Goal: Task Accomplishment & Management: Complete application form

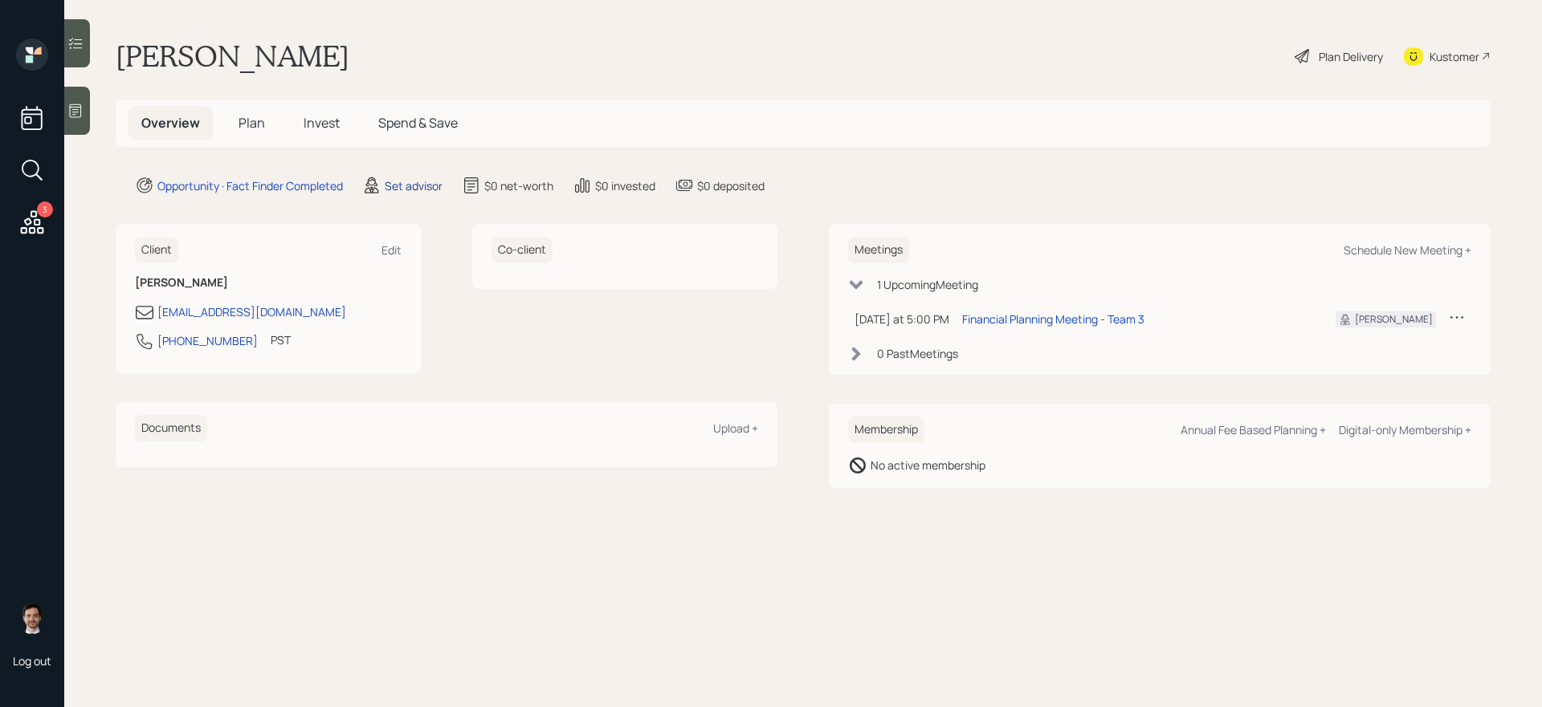
click at [413, 189] on div "Set advisor" at bounding box center [414, 185] width 58 height 17
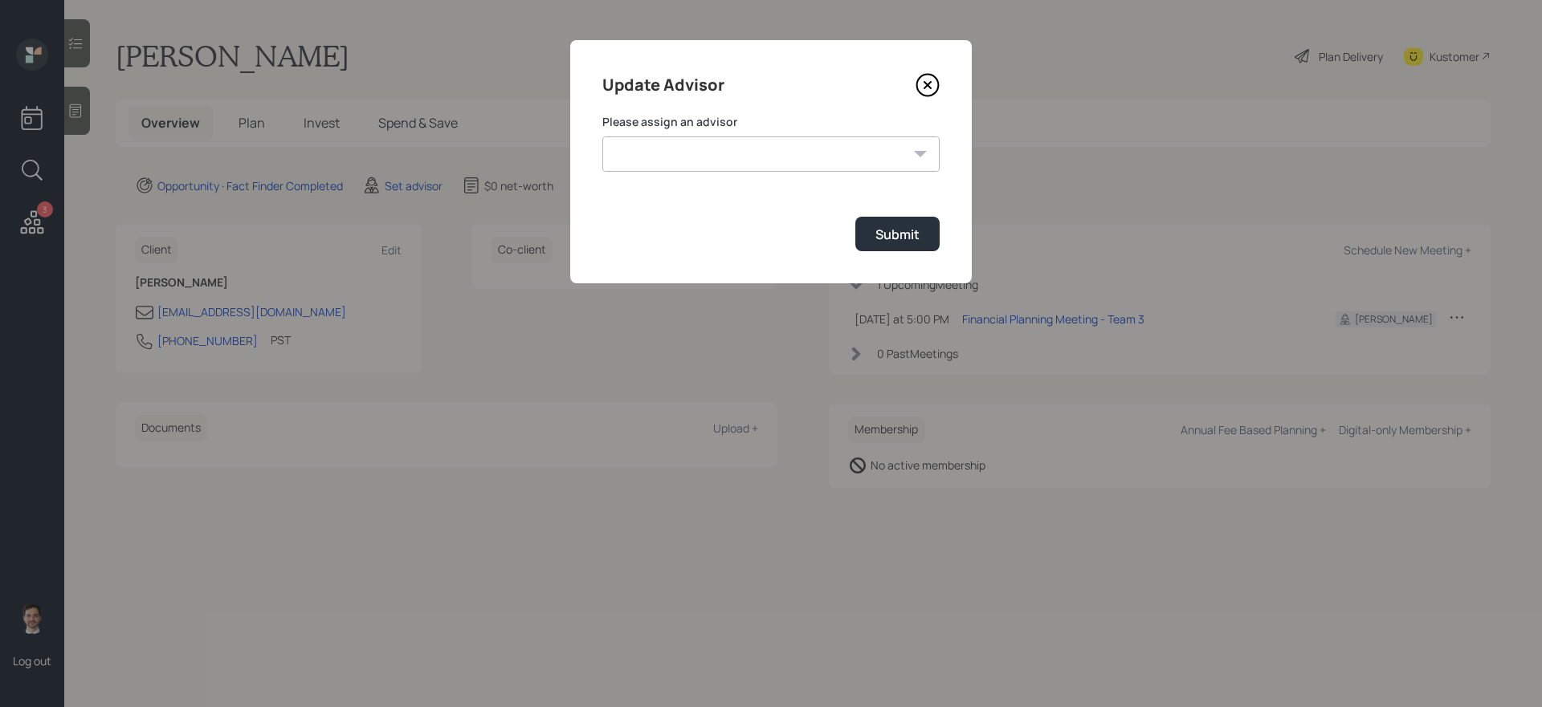
click at [705, 138] on select "Jonah Coleman Tyler End James DiStasi Treva Nostdahl Eric Schwartz Aleksandra S…" at bounding box center [770, 154] width 337 height 35
select select "ef6b64e1-8f62-4a74-b865-a7df4b35b836"
click at [602, 137] on select "Jonah Coleman Tyler End James DiStasi Treva Nostdahl Eric Schwartz Aleksandra S…" at bounding box center [770, 154] width 337 height 35
click at [889, 247] on button "Submit" at bounding box center [897, 234] width 84 height 35
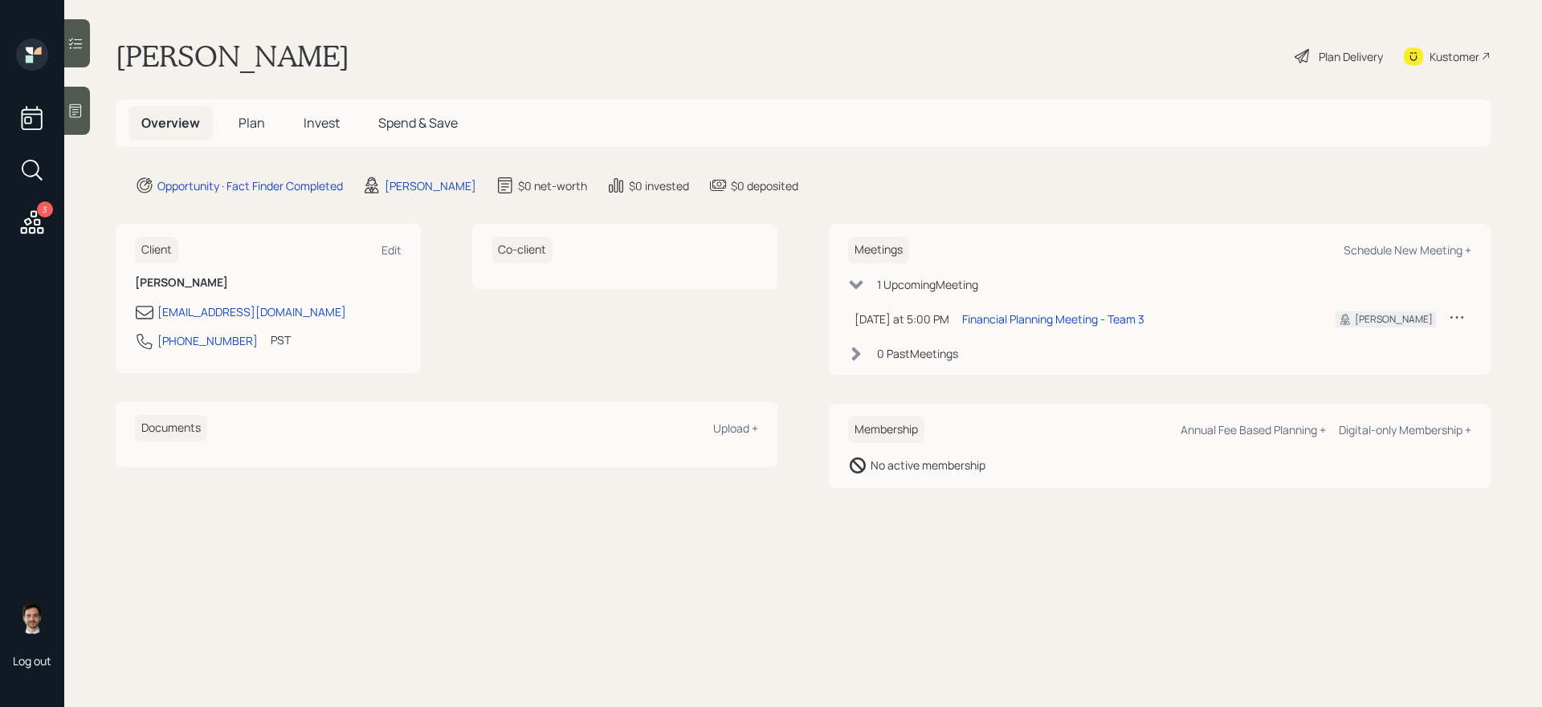
click at [247, 116] on span "Plan" at bounding box center [251, 123] width 26 height 18
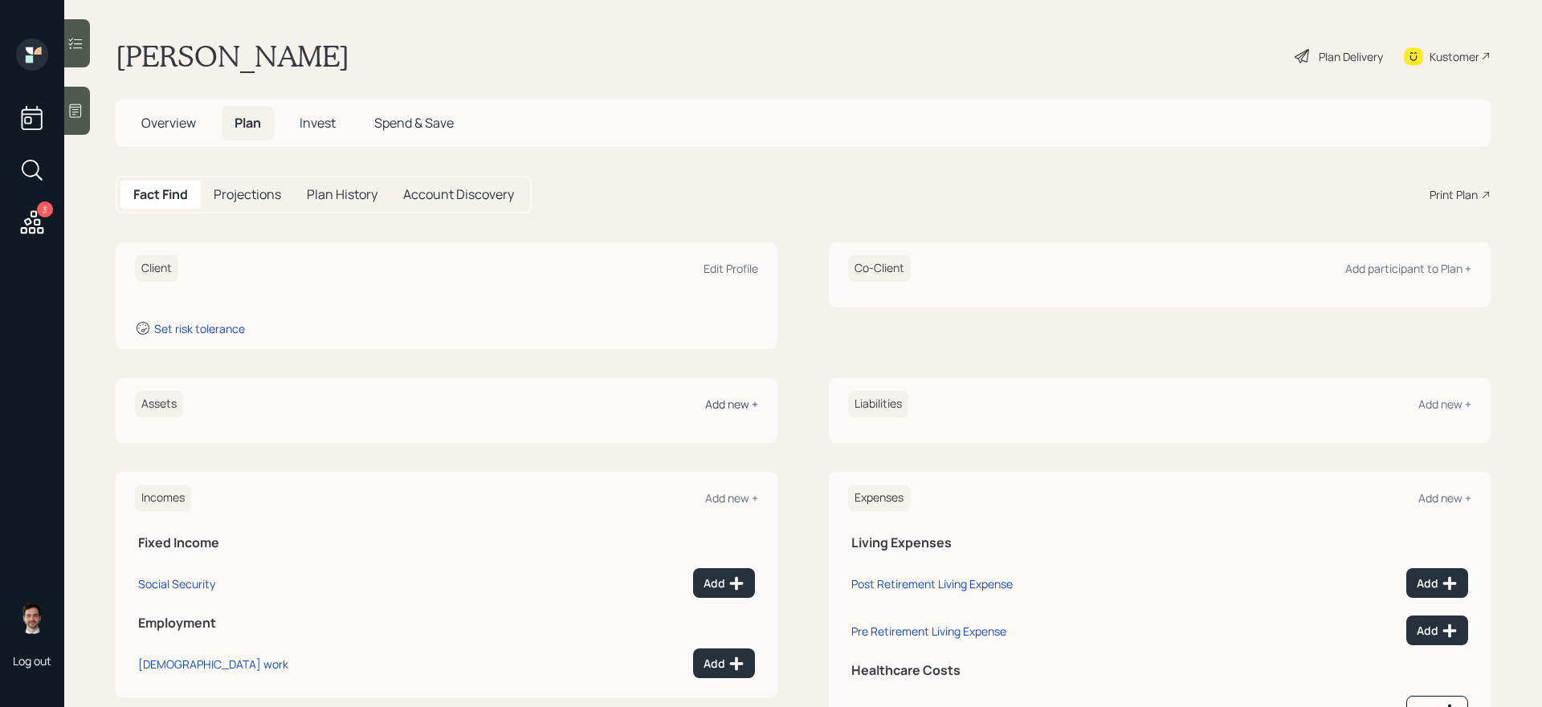
click at [716, 400] on div "Add new +" at bounding box center [731, 404] width 53 height 15
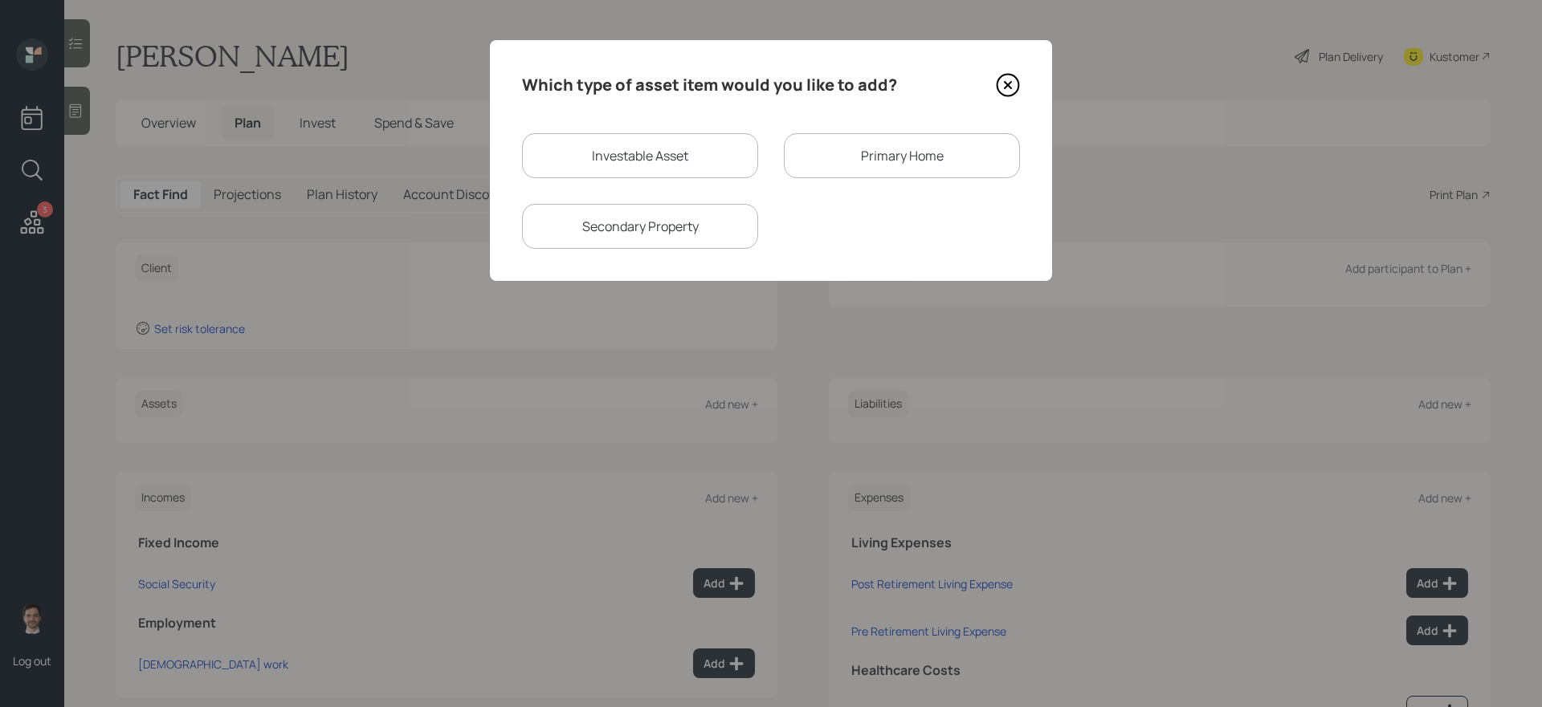
click at [638, 157] on div "Investable Asset" at bounding box center [640, 155] width 236 height 45
select select "taxable"
select select "balanced"
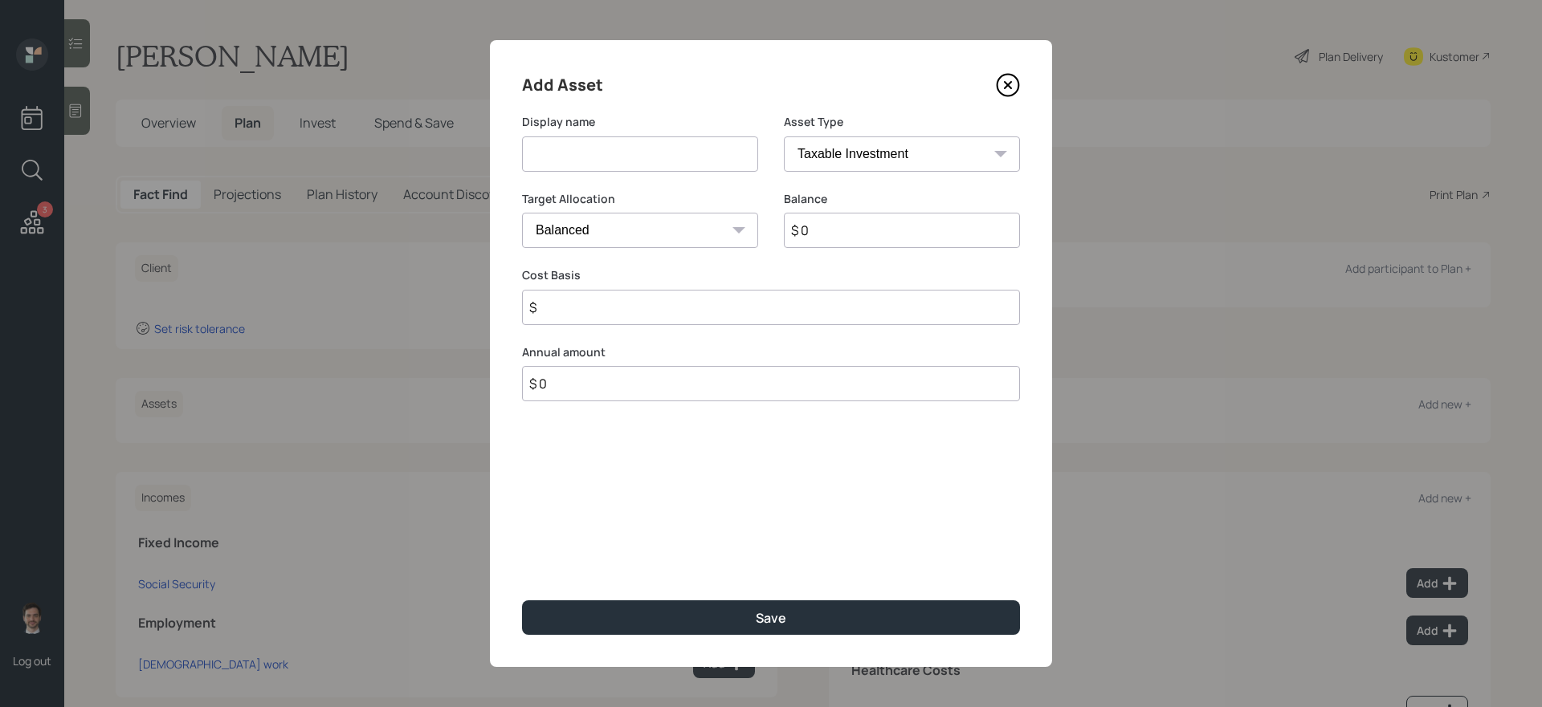
click at [625, 156] on input at bounding box center [640, 154] width 236 height 35
type input "IRA"
select select "ira"
type input "$"
type input "$ 55,000"
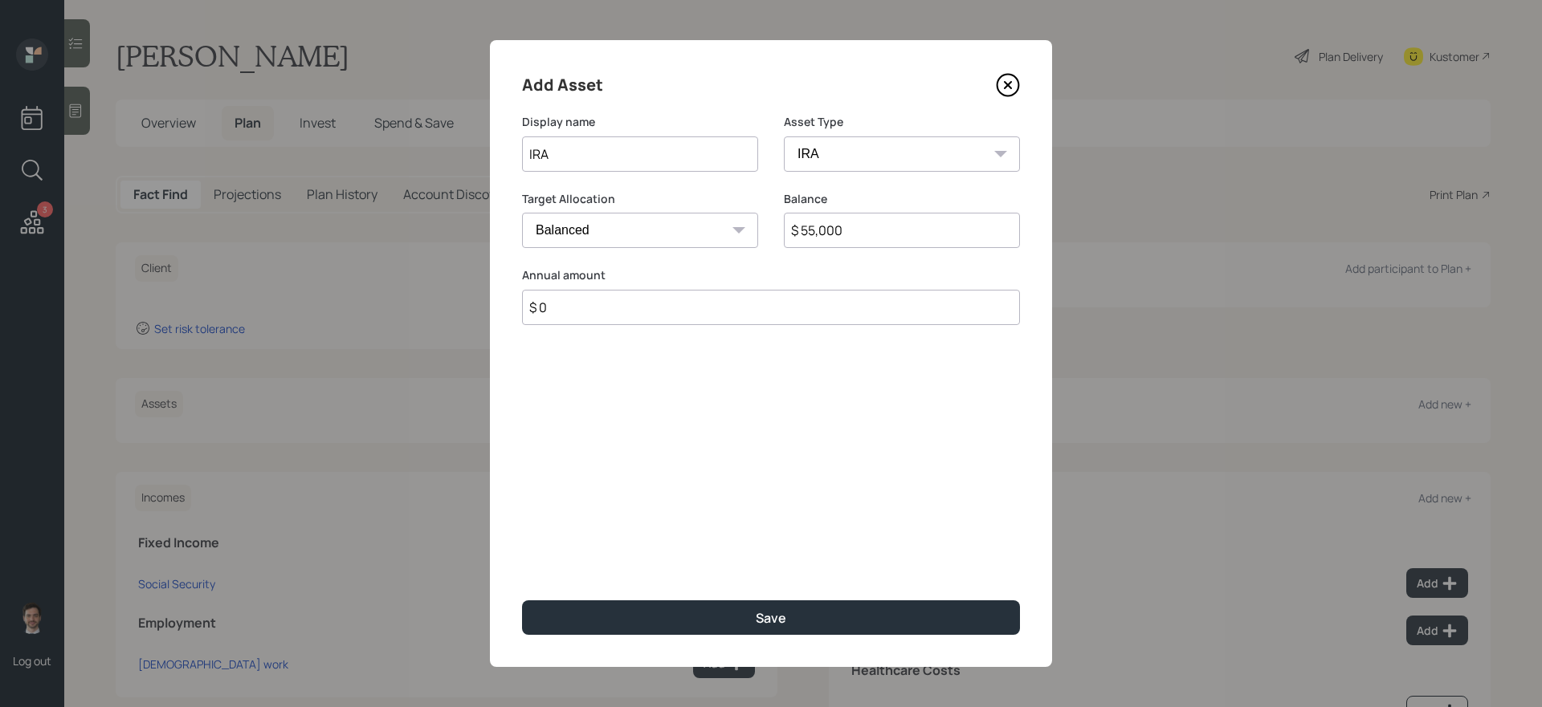
type input "$ 0"
click at [522, 601] on button "Save" at bounding box center [771, 618] width 498 height 35
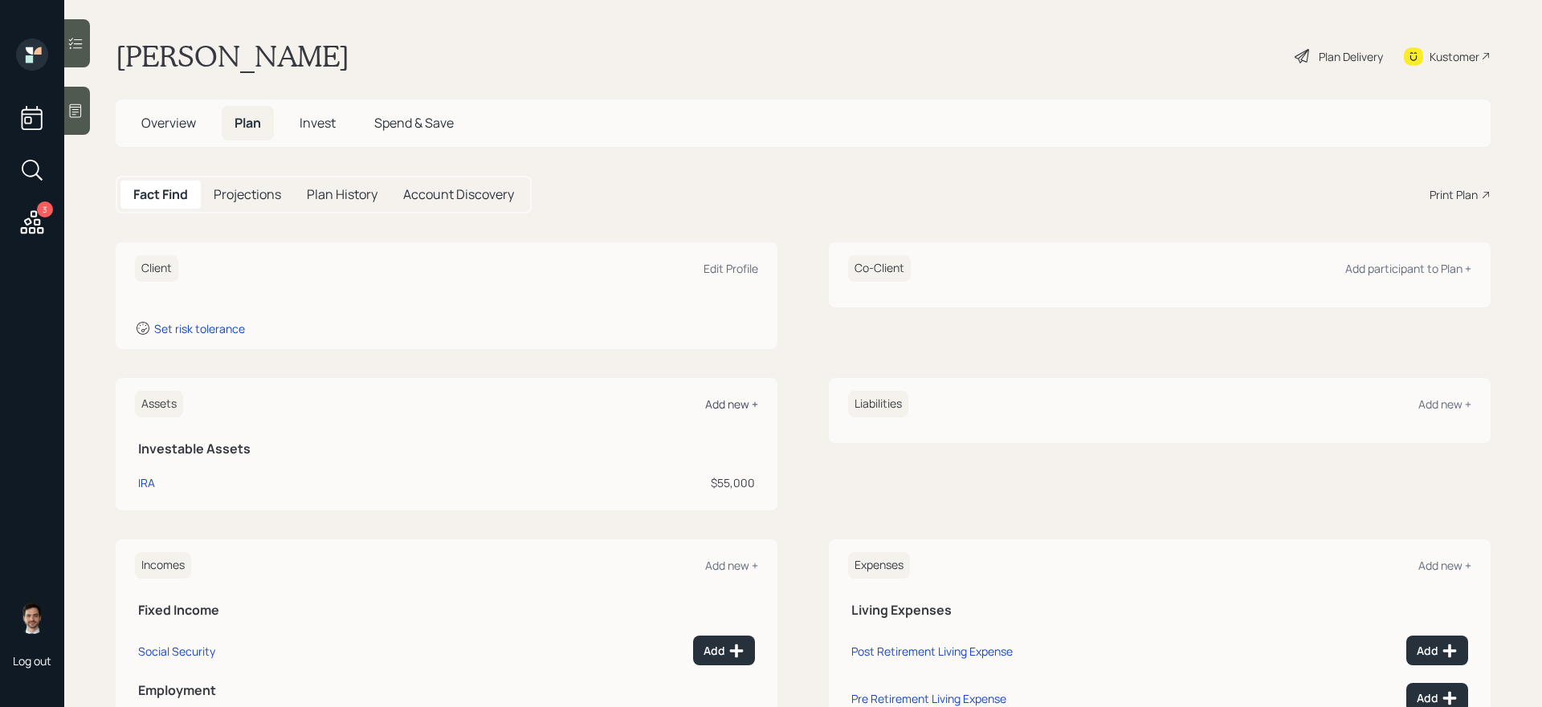
click at [736, 411] on div "Add new +" at bounding box center [731, 404] width 53 height 15
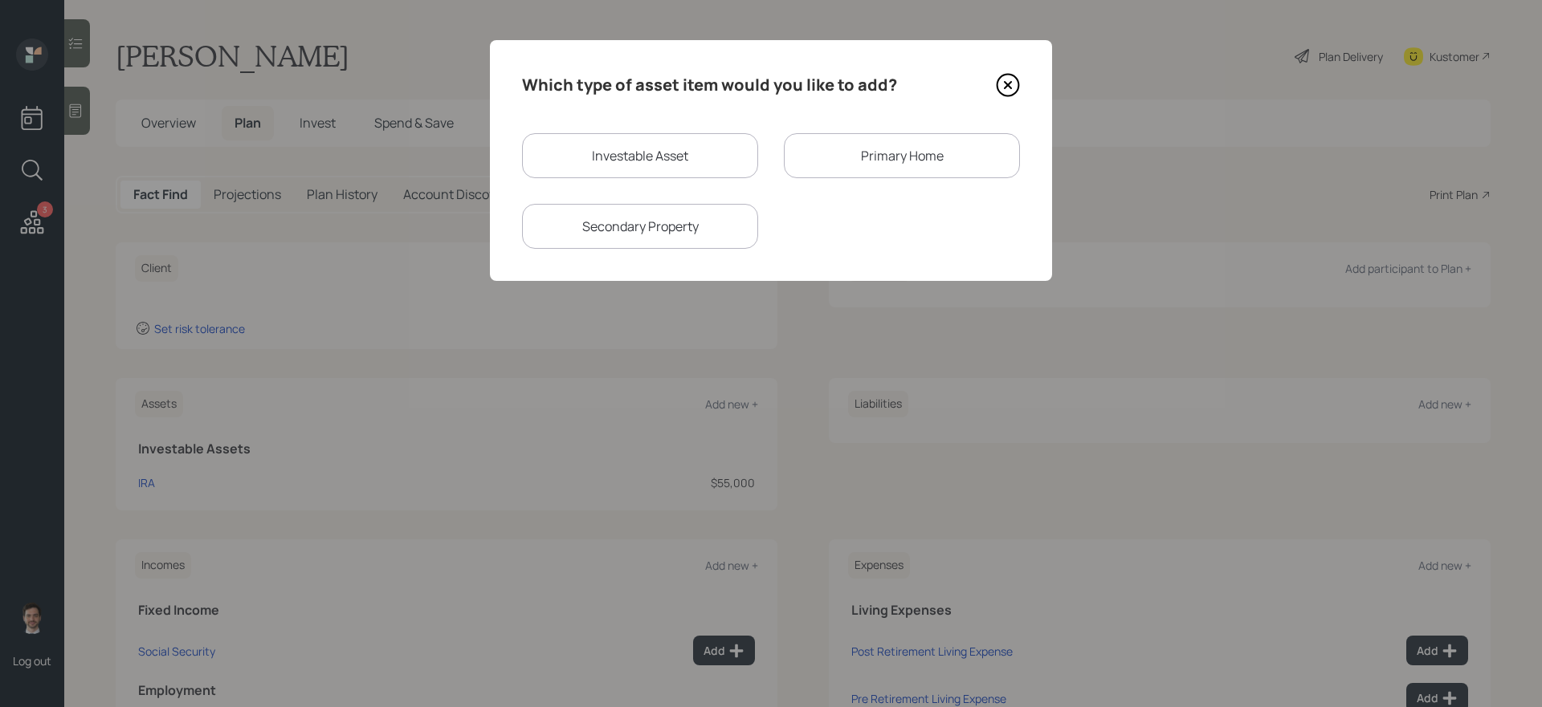
click at [683, 157] on div "Investable Asset" at bounding box center [640, 155] width 236 height 45
select select "taxable"
select select "balanced"
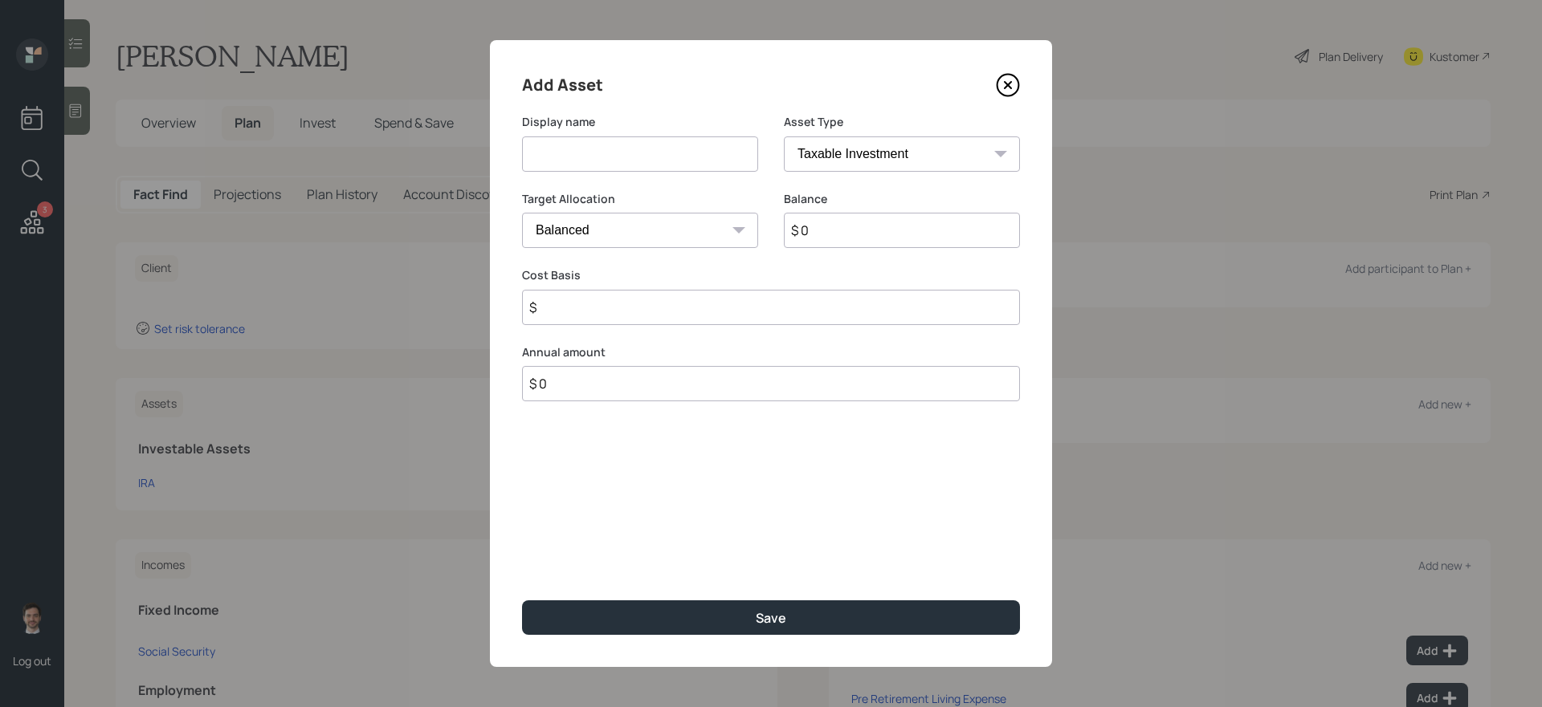
drag, startPoint x: 676, startPoint y: 164, endPoint x: 683, endPoint y: 153, distance: 12.9
click at [676, 164] on input at bounding box center [640, 154] width 236 height 35
type input "Savings"
select select "emergency_fund"
type input "$ 20,000"
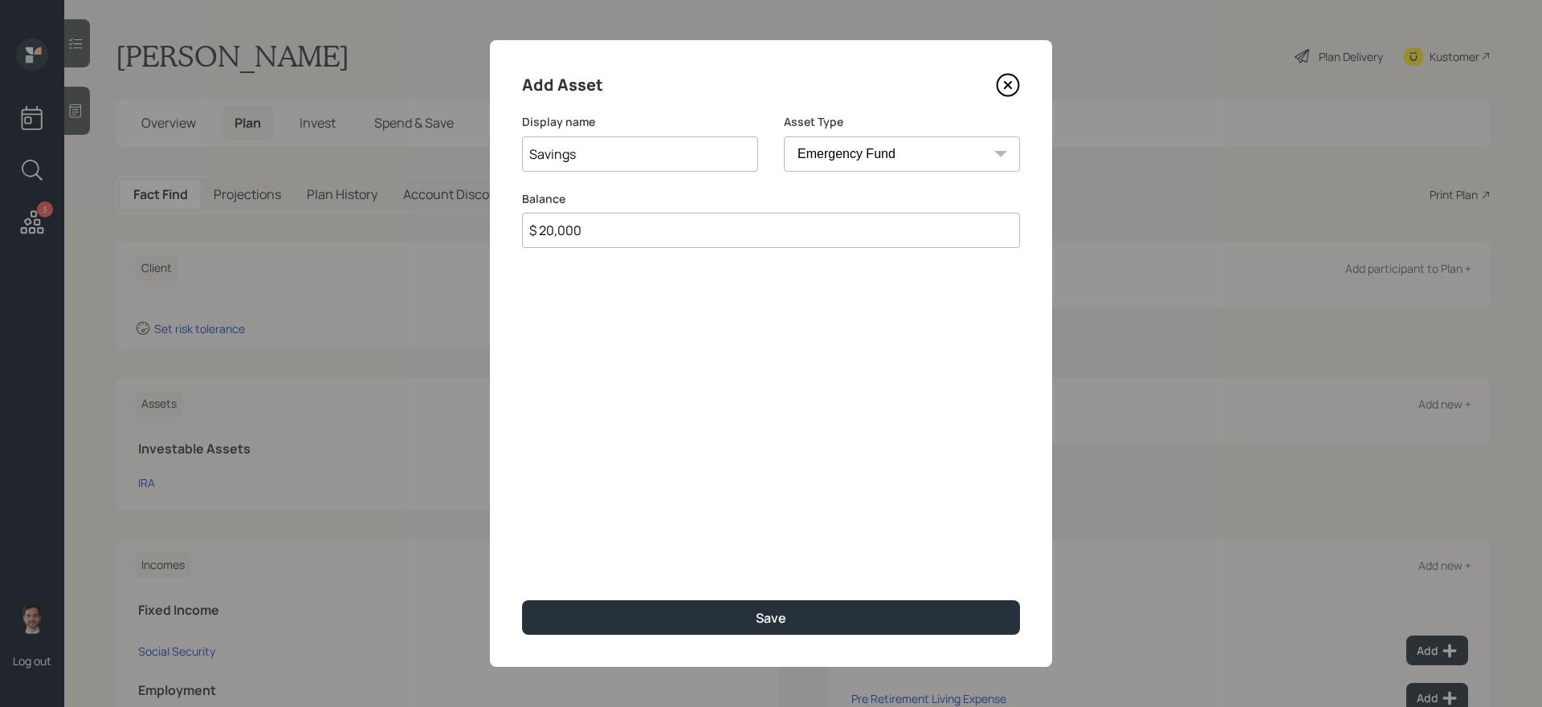
click at [522, 601] on button "Save" at bounding box center [771, 618] width 498 height 35
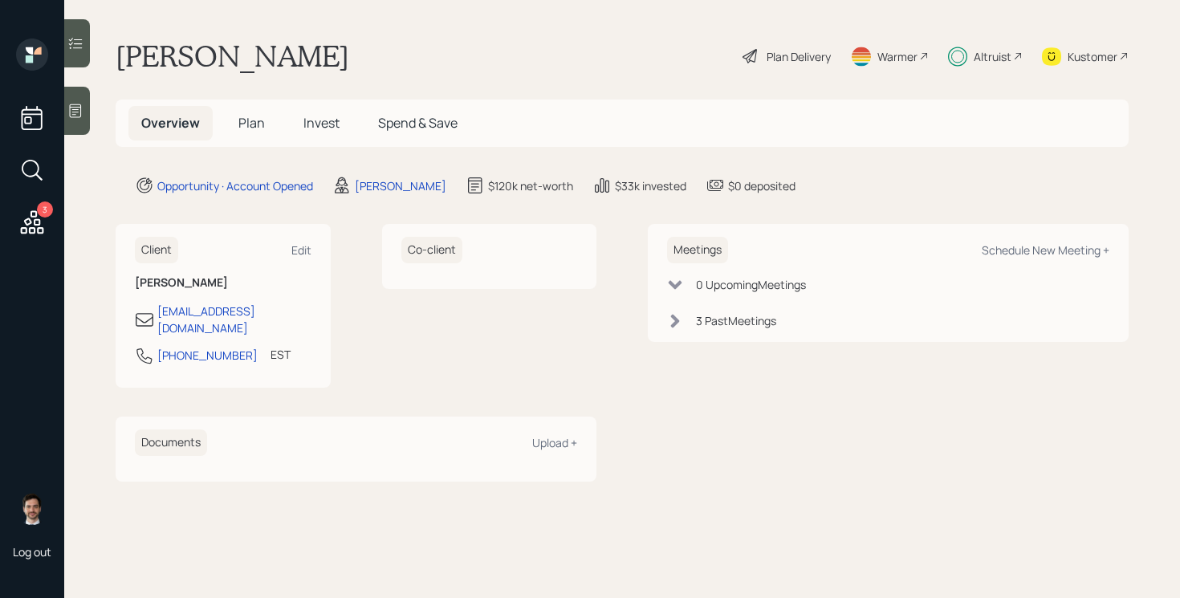
click at [250, 117] on span "Plan" at bounding box center [251, 123] width 26 height 18
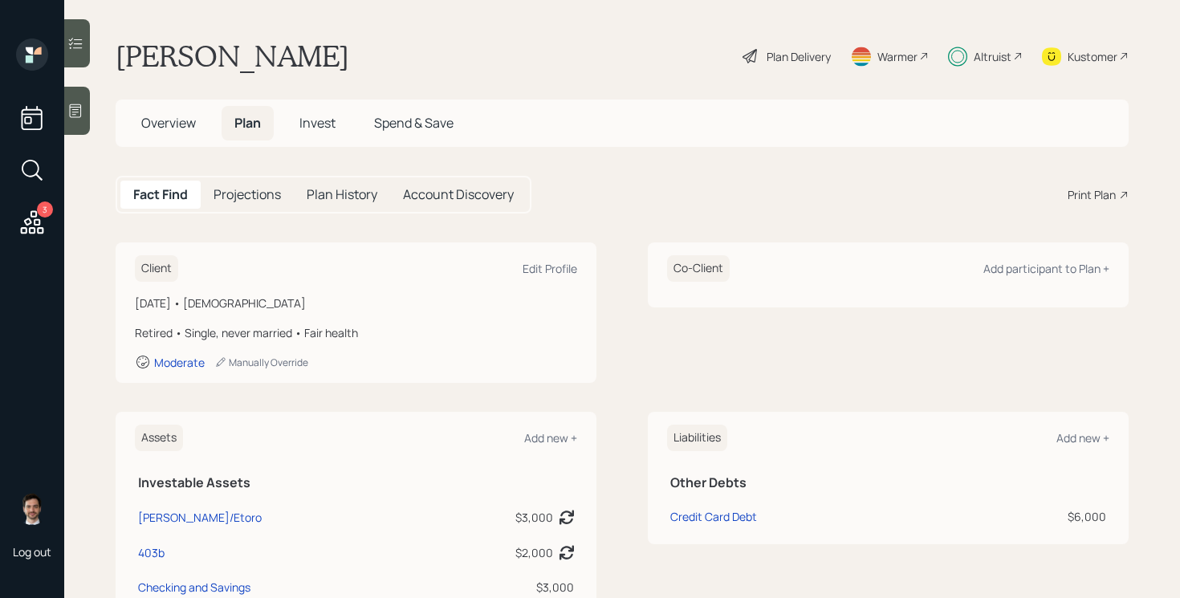
click at [320, 125] on span "Invest" at bounding box center [318, 123] width 36 height 18
